Goal: Complete application form

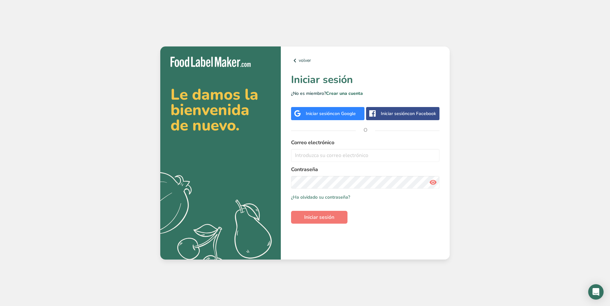
click at [332, 112] on div "Iniciar sesión con Google" at bounding box center [331, 113] width 50 height 7
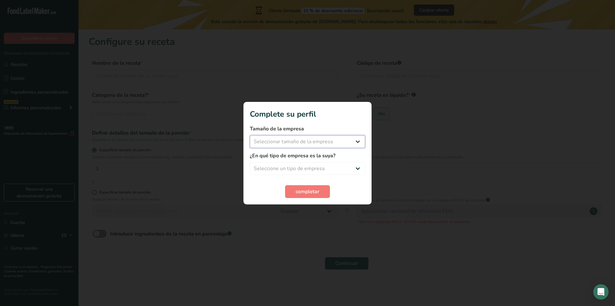
click at [250, 135] on select "Seleccionar tamaño de la empresa Menos de 10 empleados De 10 a 50 empleados De …" at bounding box center [307, 141] width 115 height 13
select select "1"
click option "Menos de 10 empleados" at bounding box center [0, 0] width 0 height 0
click at [250, 162] on select "Seleccione un tipo de empresa Fabricante de alimentos envasados Restaurante y c…" at bounding box center [307, 168] width 115 height 13
select select "1"
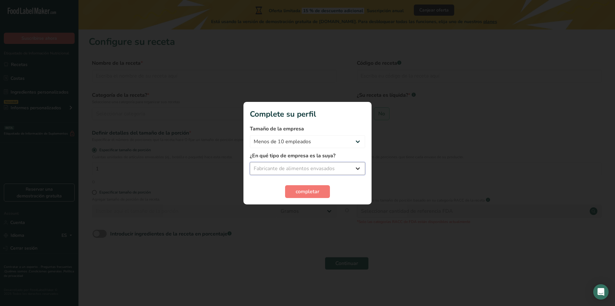
click option "Fabricante de alimentos envasados" at bounding box center [0, 0] width 0 height 0
click at [305, 195] on button "completar" at bounding box center [307, 191] width 45 height 13
